Goal: Task Accomplishment & Management: Manage account settings

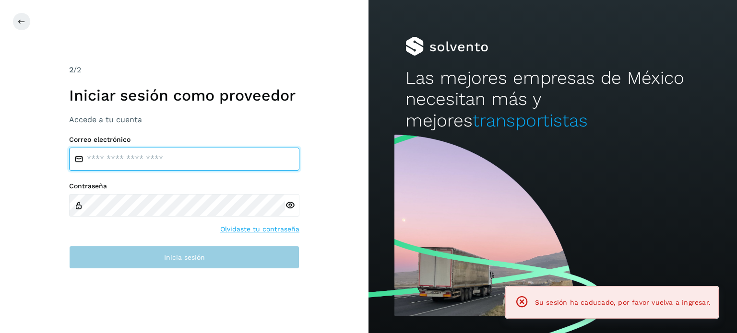
type input "**********"
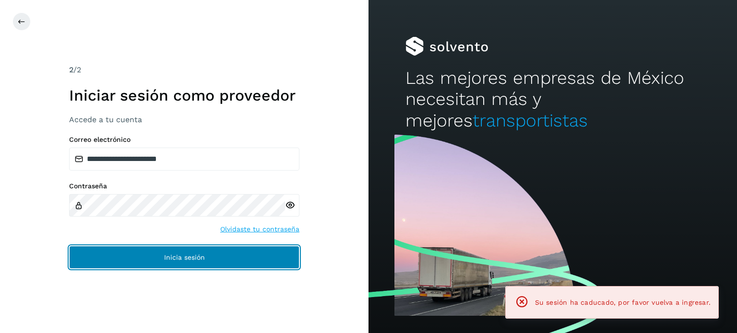
click at [215, 252] on button "Inicia sesión" at bounding box center [184, 257] width 230 height 23
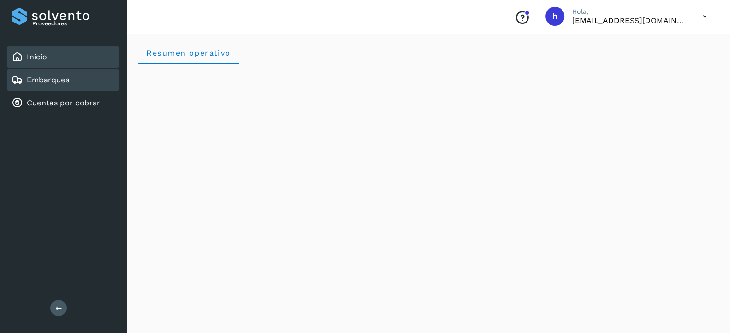
click at [75, 87] on div "Embarques" at bounding box center [63, 80] width 112 height 21
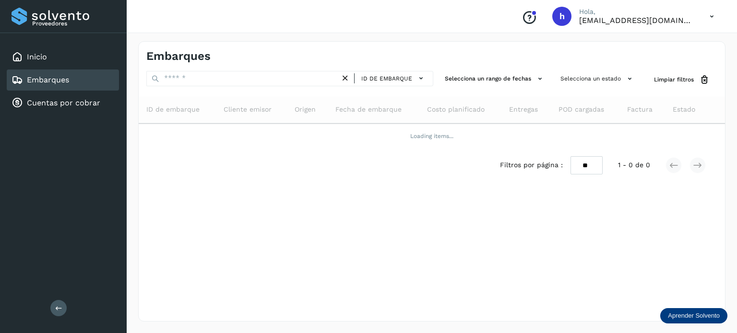
click at [181, 53] on h4 "Embarques" at bounding box center [178, 56] width 64 height 14
